Goal: Task Accomplishment & Management: Manage account settings

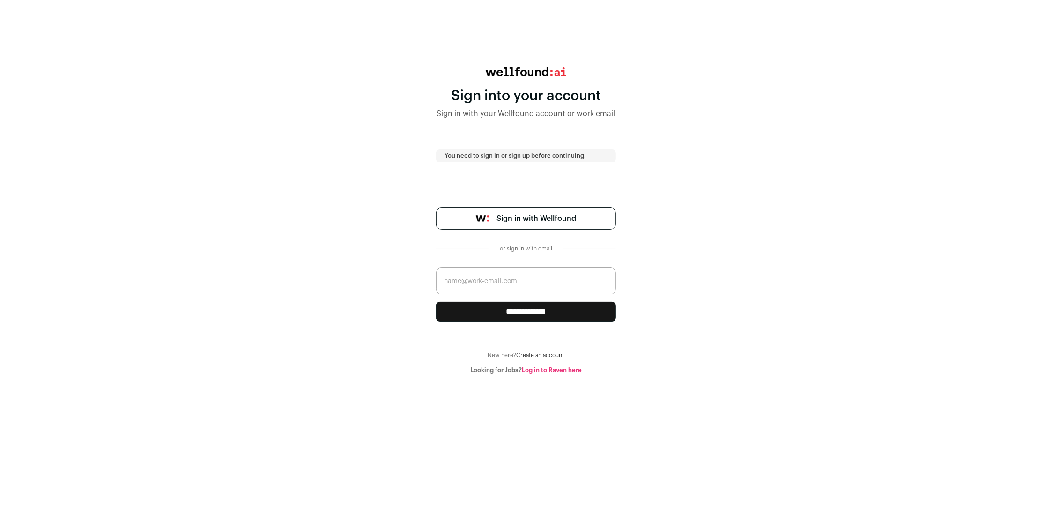
click at [514, 220] on span "Sign in with Wellfound" at bounding box center [536, 218] width 80 height 11
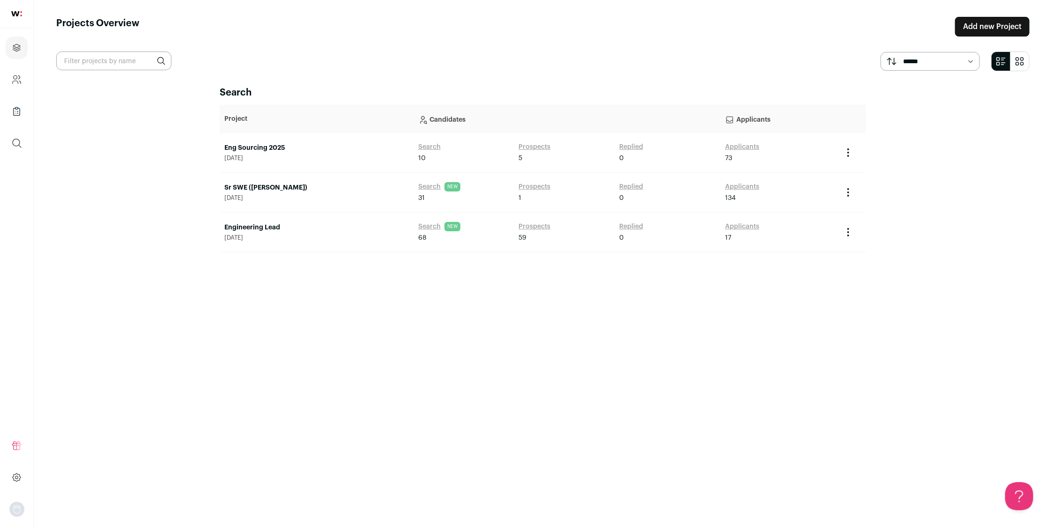
click at [19, 13] on img at bounding box center [16, 13] width 11 height 5
click at [14, 78] on icon "Company and ATS Settings" at bounding box center [16, 77] width 4 height 4
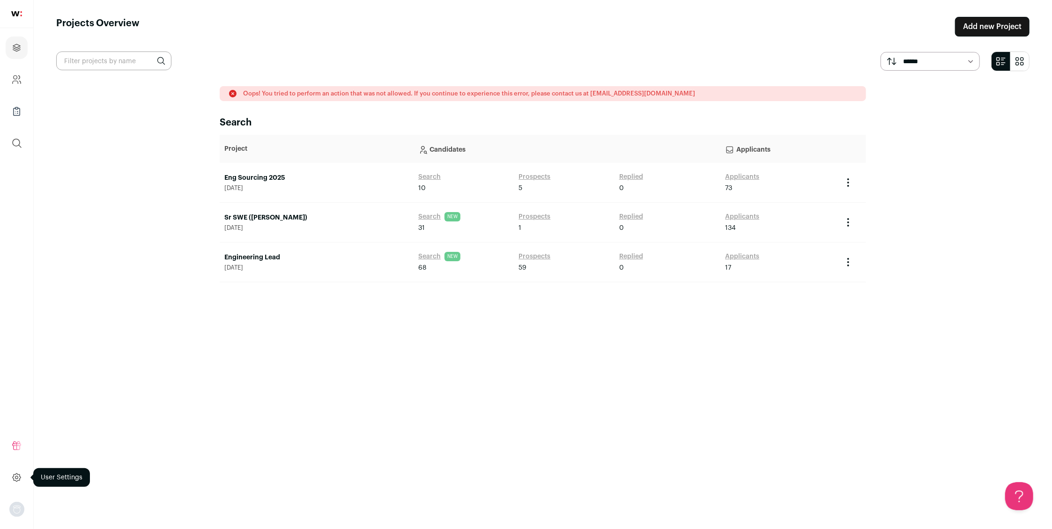
click at [18, 475] on icon at bounding box center [16, 477] width 11 height 11
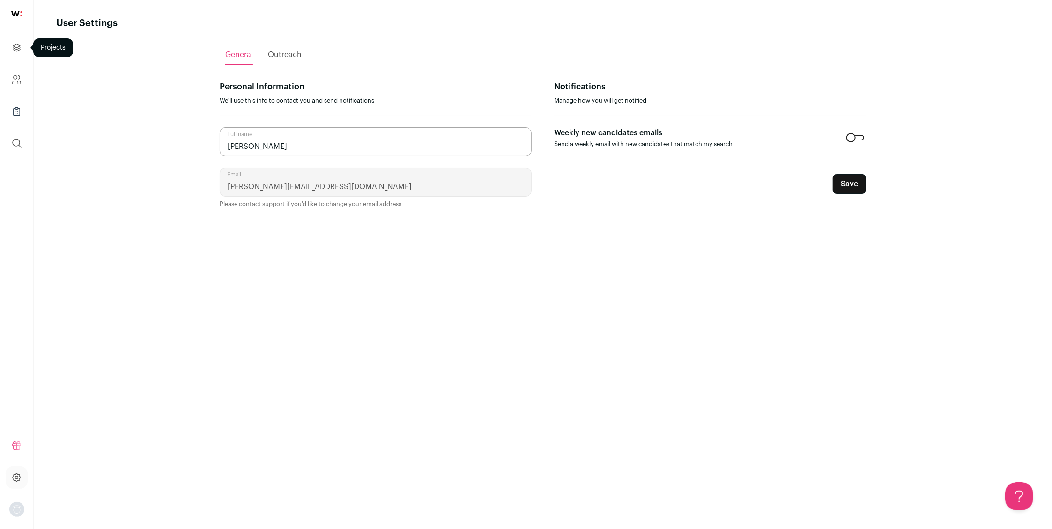
click at [17, 51] on icon "Projects" at bounding box center [16, 47] width 11 height 11
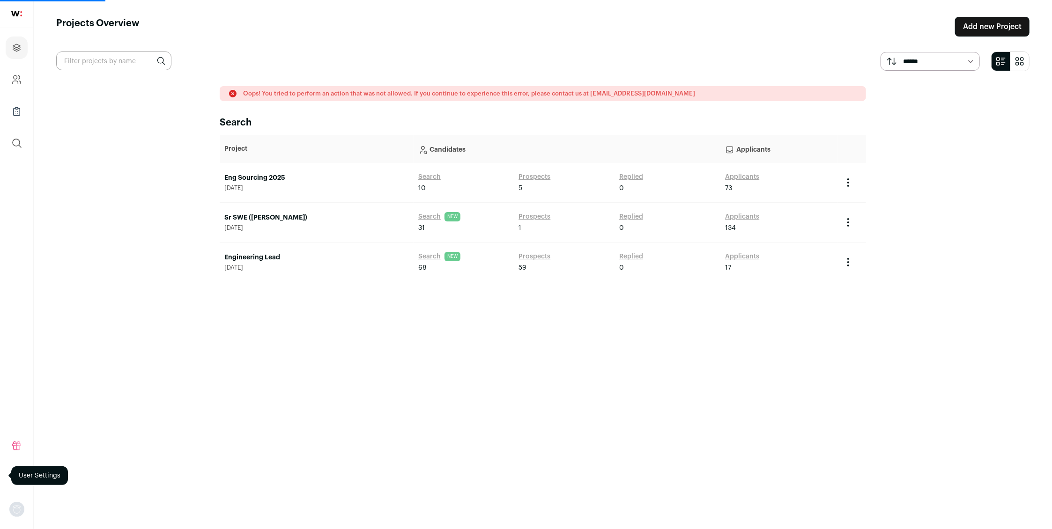
click at [15, 11] on img at bounding box center [16, 13] width 11 height 5
